Goal: Subscribe to service/newsletter

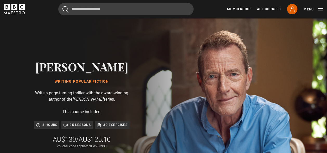
scroll to position [0, 458]
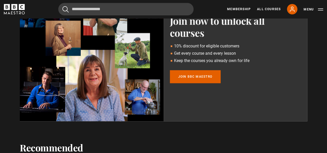
scroll to position [253, 0]
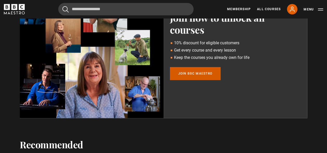
click at [192, 77] on link "Join BBC Maestro" at bounding box center [195, 73] width 51 height 13
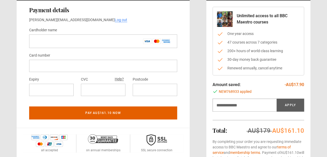
scroll to position [54, 0]
